Goal: Task Accomplishment & Management: Use online tool/utility

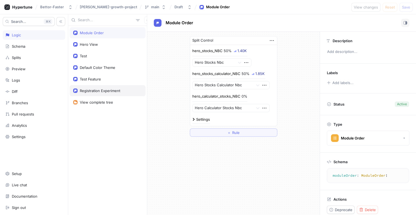
click at [105, 89] on div "Registration Experiment" at bounding box center [100, 90] width 40 height 4
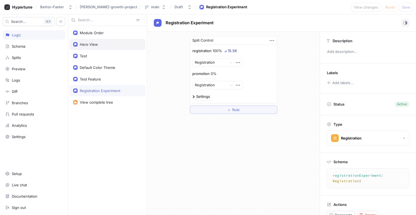
click at [98, 45] on div "Hero View" at bounding box center [107, 44] width 69 height 4
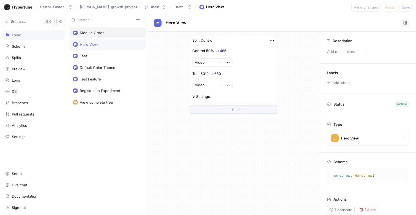
click at [102, 32] on div "Module Order" at bounding box center [92, 33] width 24 height 4
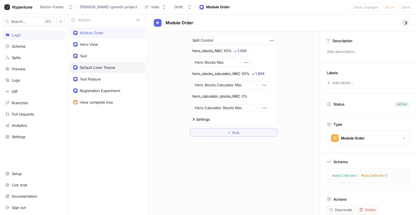
click at [105, 71] on div "Default Color Theme" at bounding box center [108, 67] width 76 height 11
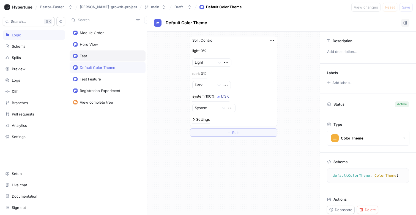
click at [104, 53] on div "Test" at bounding box center [108, 55] width 76 height 11
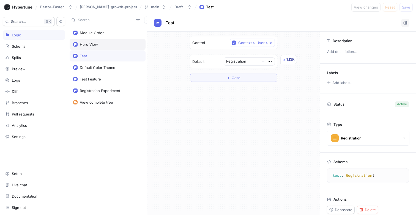
click at [107, 43] on div "Hero View" at bounding box center [107, 44] width 69 height 4
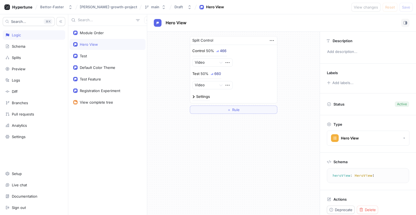
click at [122, 25] on div at bounding box center [107, 20] width 79 height 12
click at [117, 32] on div "Module Order" at bounding box center [107, 33] width 69 height 4
type textarea "moduleOrder: ModuleOrder!"
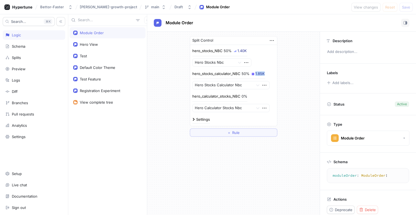
drag, startPoint x: 269, startPoint y: 75, endPoint x: 253, endPoint y: 73, distance: 16.8
click at [253, 73] on div "hero_stocks_calculator_NBC 50% 1.85K Hero Stocks Calculator Nbc" at bounding box center [233, 80] width 83 height 18
click at [253, 73] on img at bounding box center [253, 74] width 2 height 2
click at [264, 47] on div at bounding box center [233, 47] width 83 height 1
